Goal: Ask a question

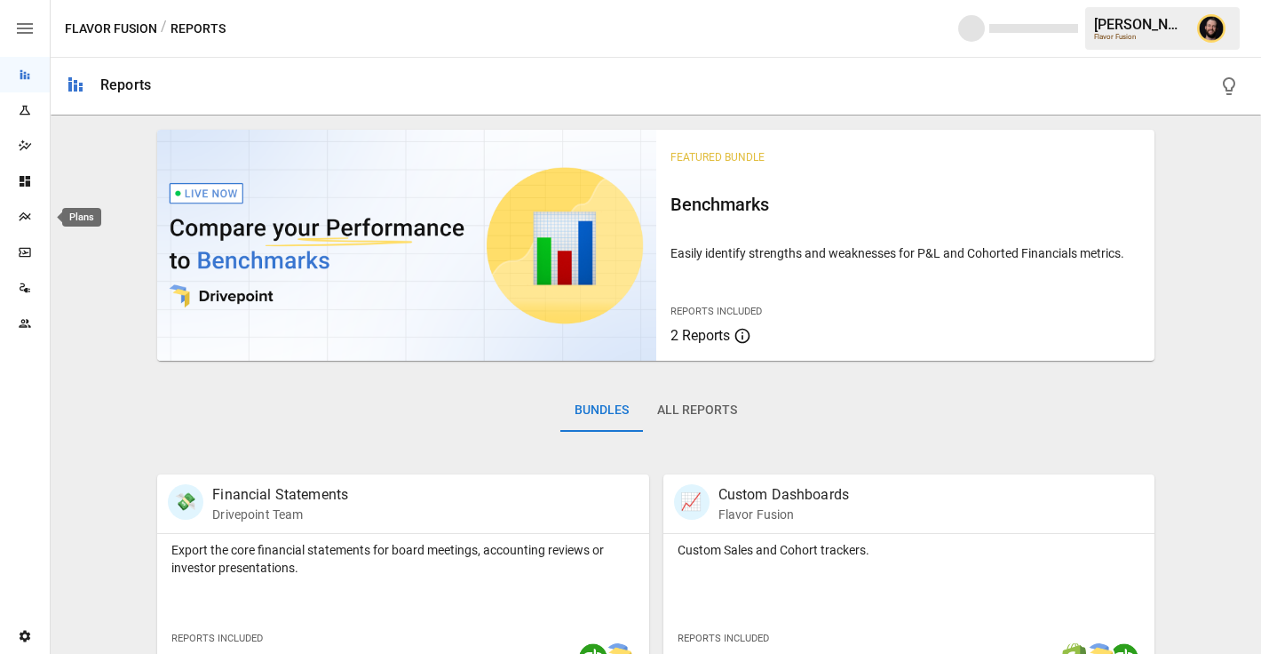
click at [31, 220] on icon "Plans" at bounding box center [25, 217] width 14 height 14
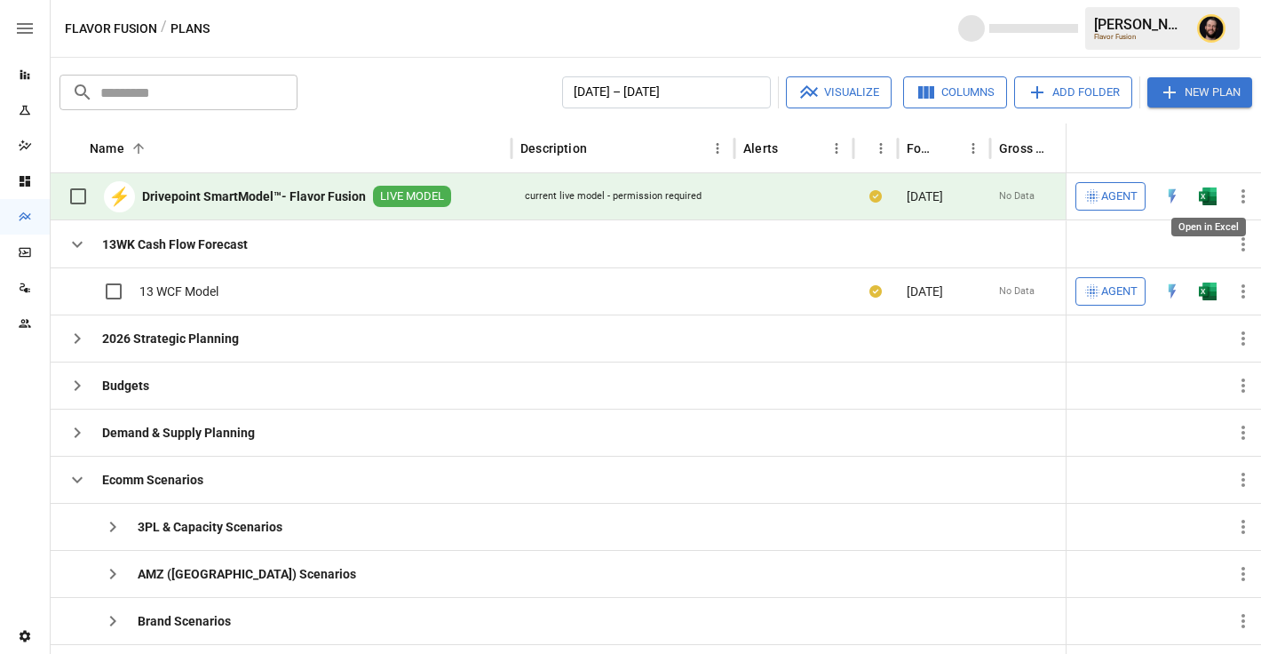
click at [1209, 195] on img "Open in Excel" at bounding box center [1208, 196] width 18 height 18
click at [77, 477] on icon "button" at bounding box center [77, 479] width 21 height 21
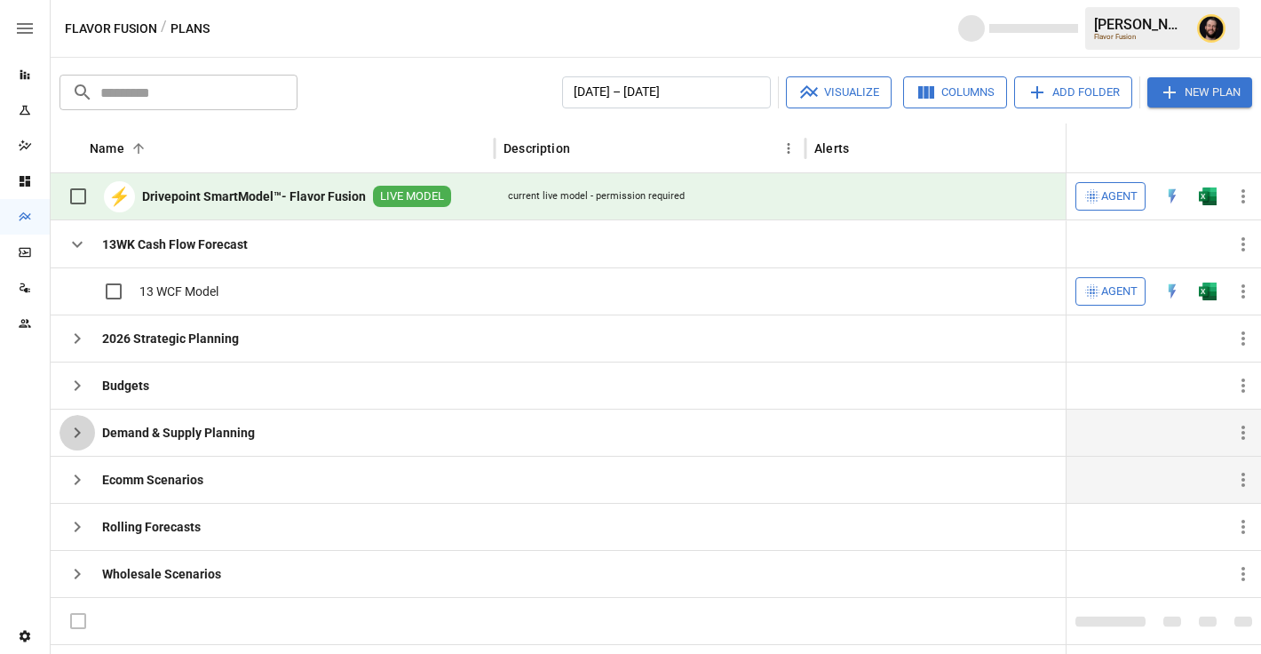
click at [76, 441] on icon "button" at bounding box center [77, 432] width 21 height 21
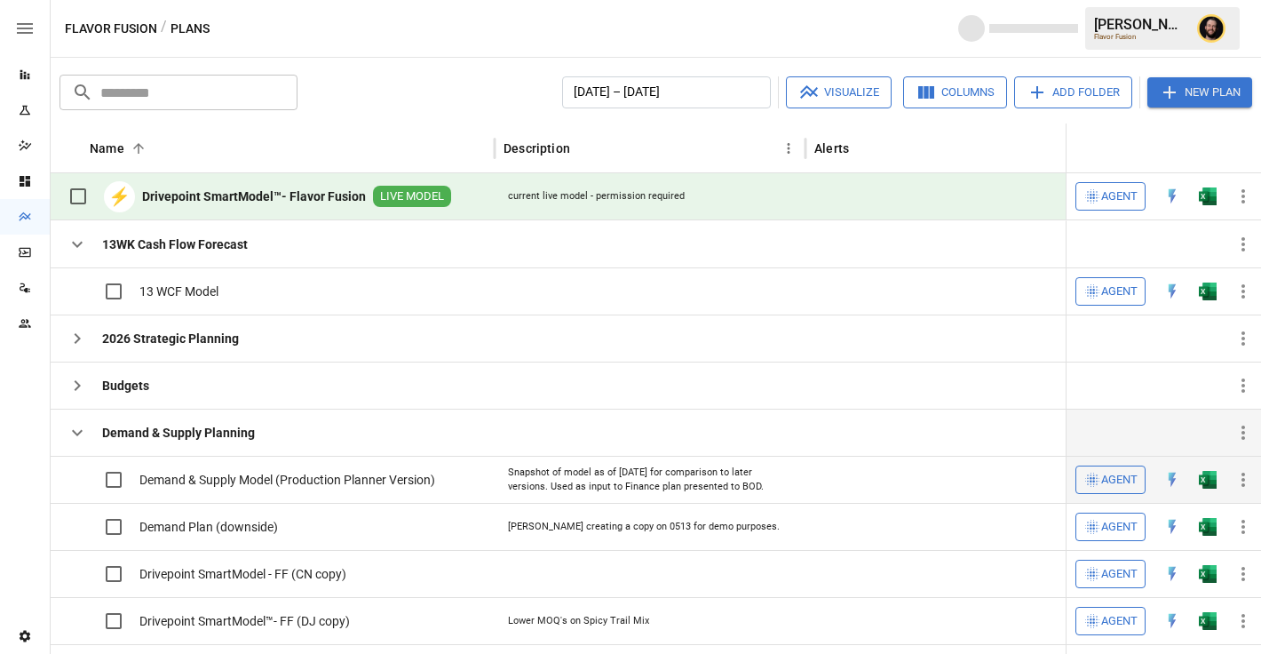
click at [1212, 484] on img "Open in Excel" at bounding box center [1208, 480] width 18 height 18
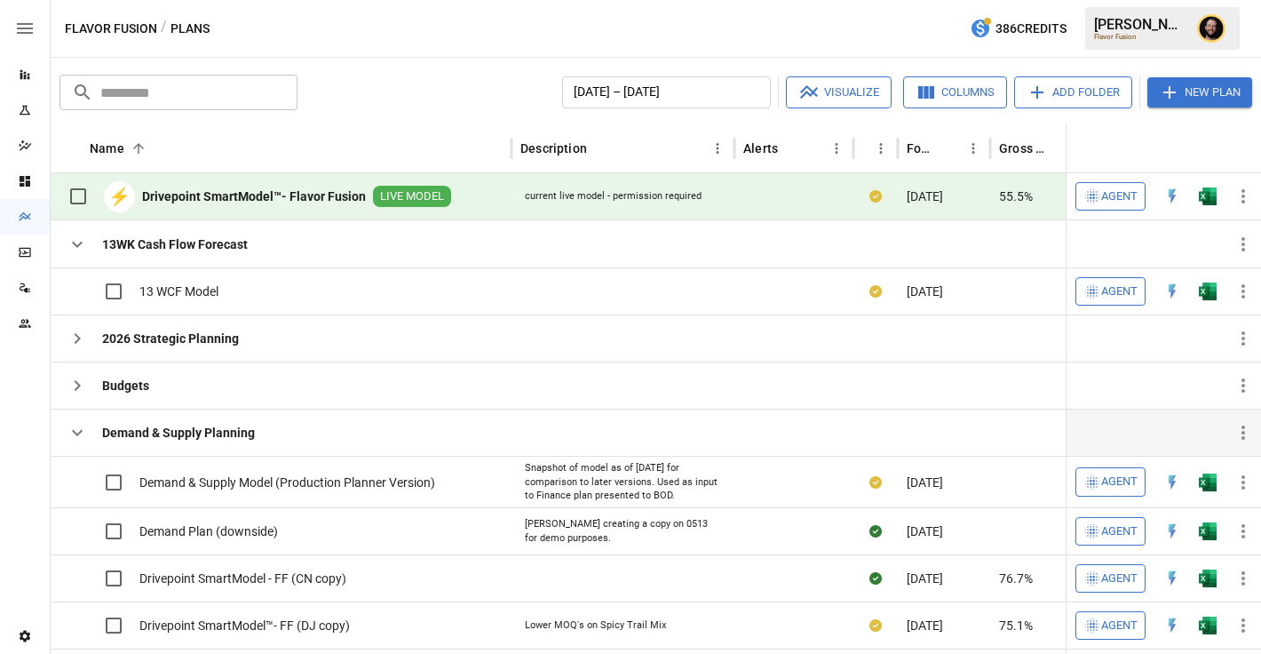
click at [1124, 193] on span "Agent" at bounding box center [1120, 197] width 36 height 20
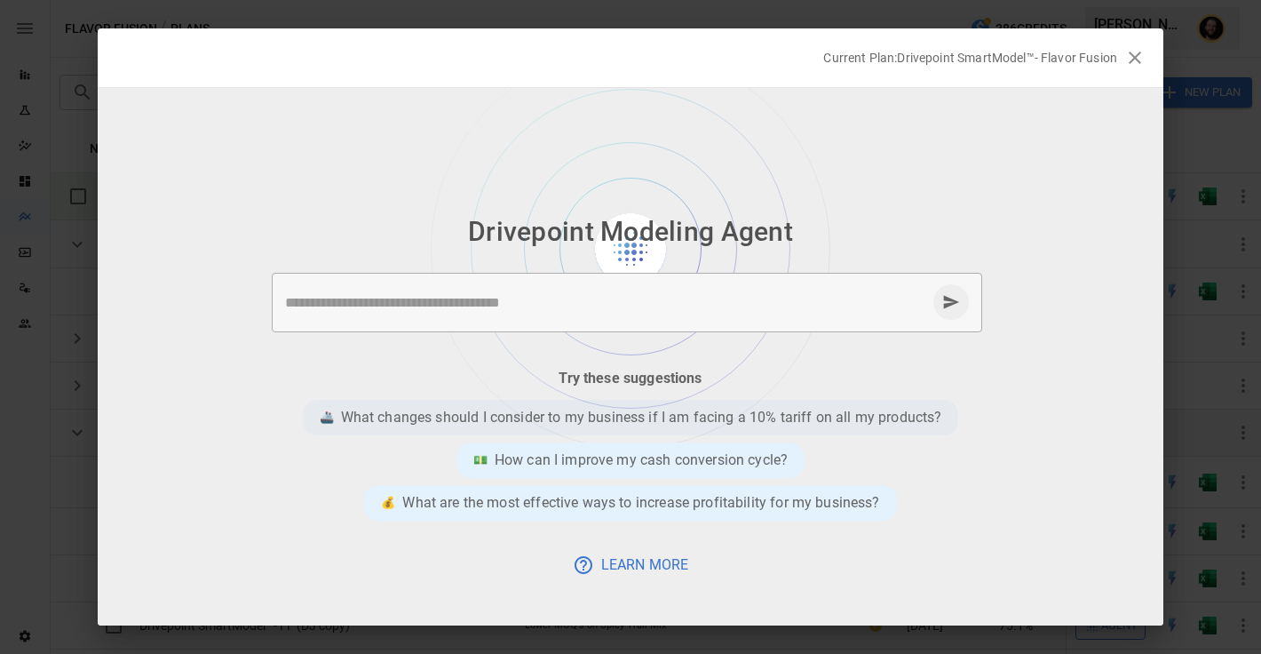
click at [598, 405] on div "🚢 What changes should I consider to my business if I am facing a 10% tariff on …" at bounding box center [631, 418] width 657 height 36
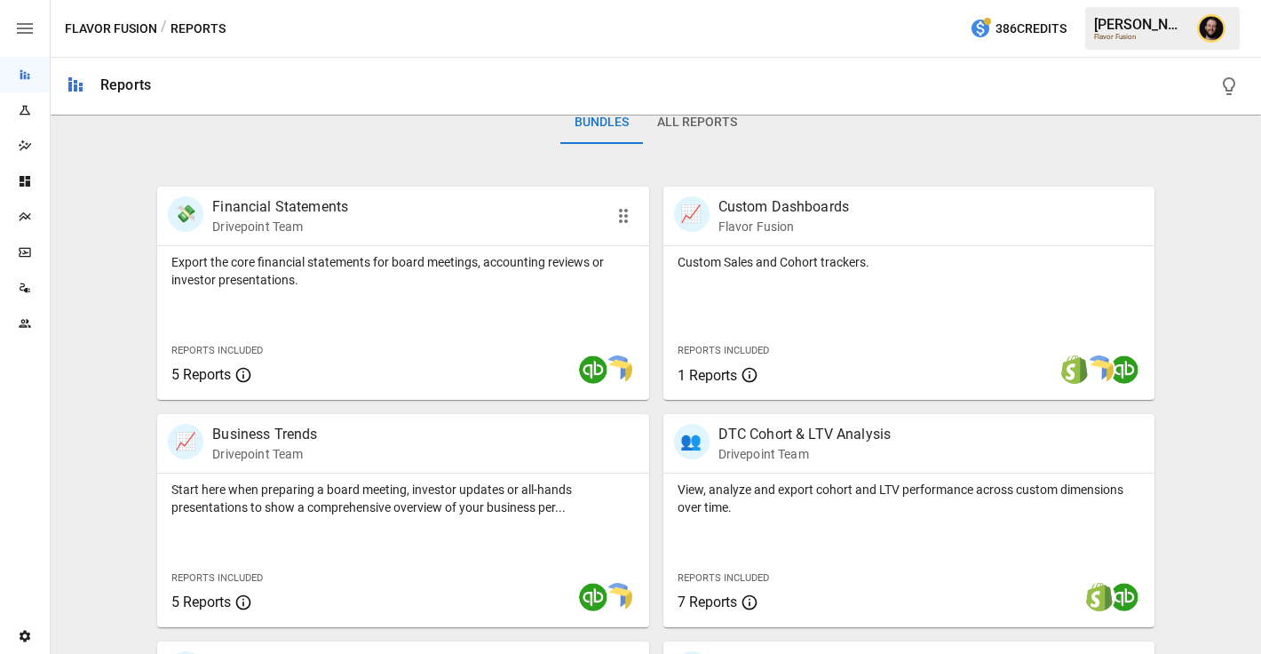
scroll to position [363, 0]
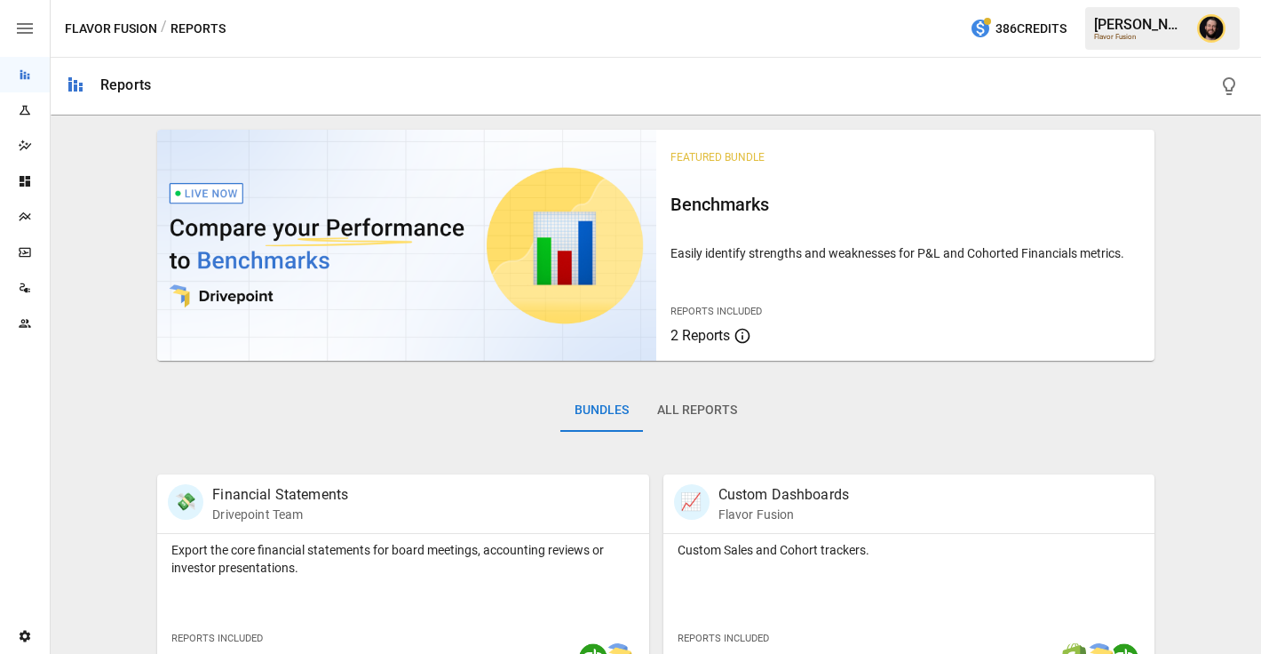
click at [13, 218] on div "Plans" at bounding box center [25, 217] width 50 height 14
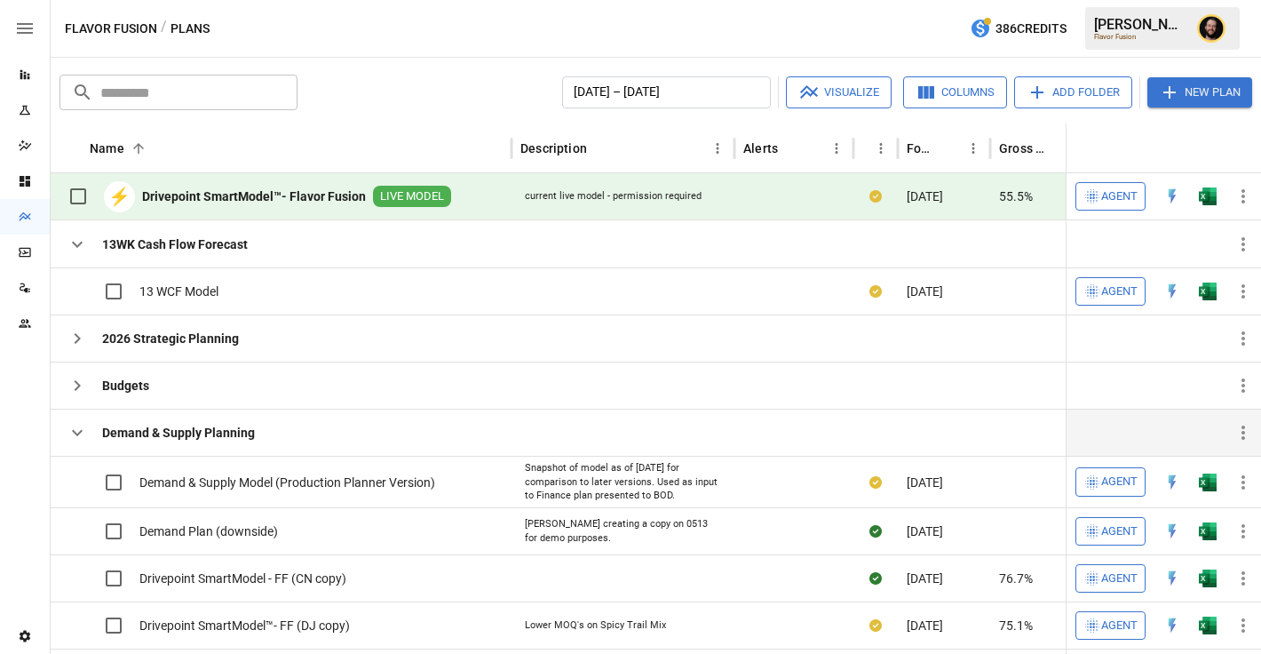
click at [83, 439] on icon "button" at bounding box center [77, 432] width 21 height 21
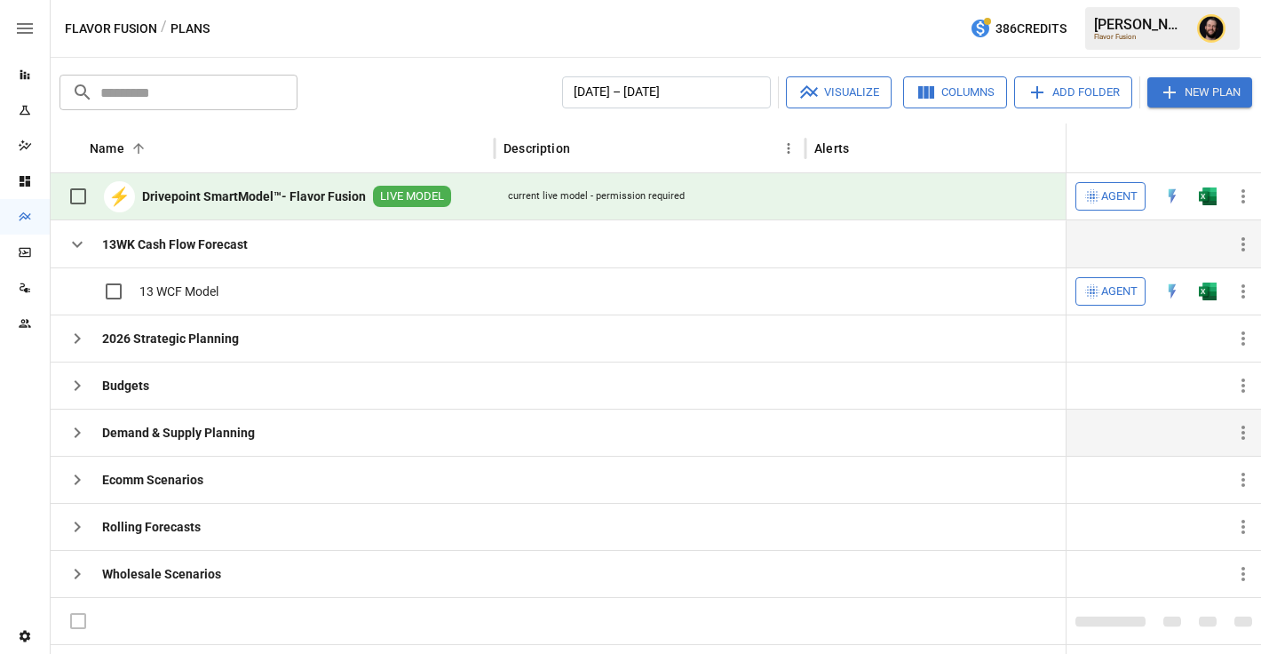
click at [79, 242] on icon "button" at bounding box center [77, 244] width 21 height 21
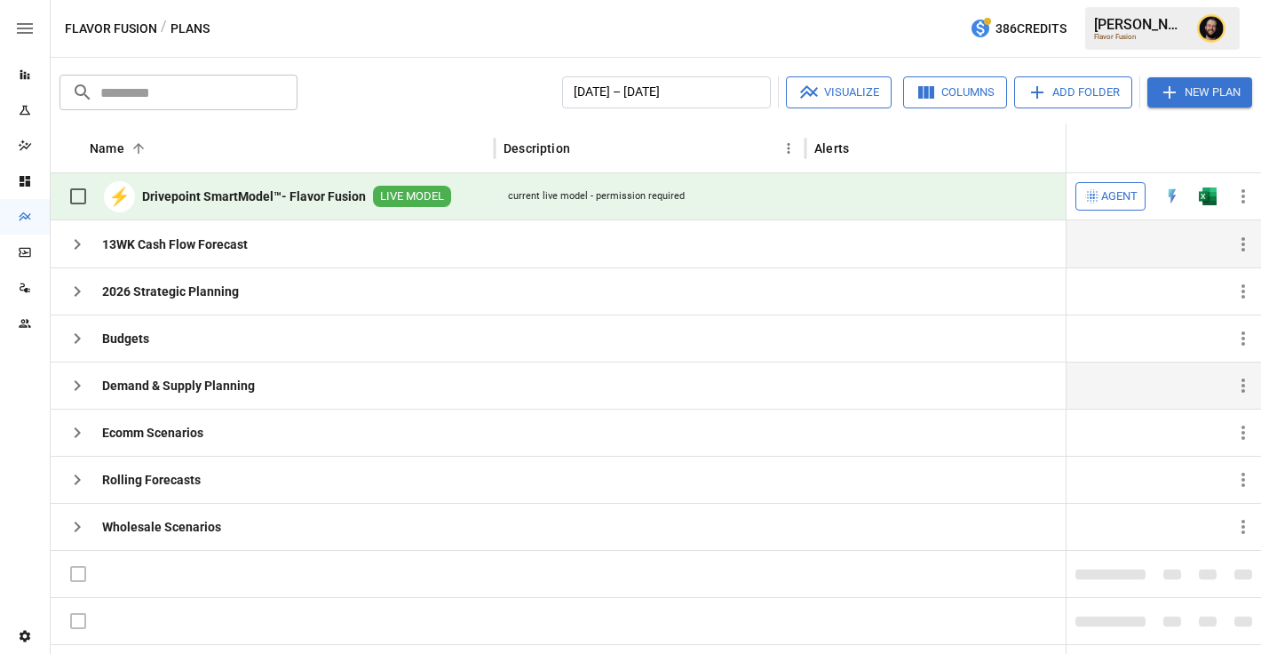
click at [1113, 199] on span "Agent" at bounding box center [1120, 197] width 36 height 20
